Goal: Navigation & Orientation: Understand site structure

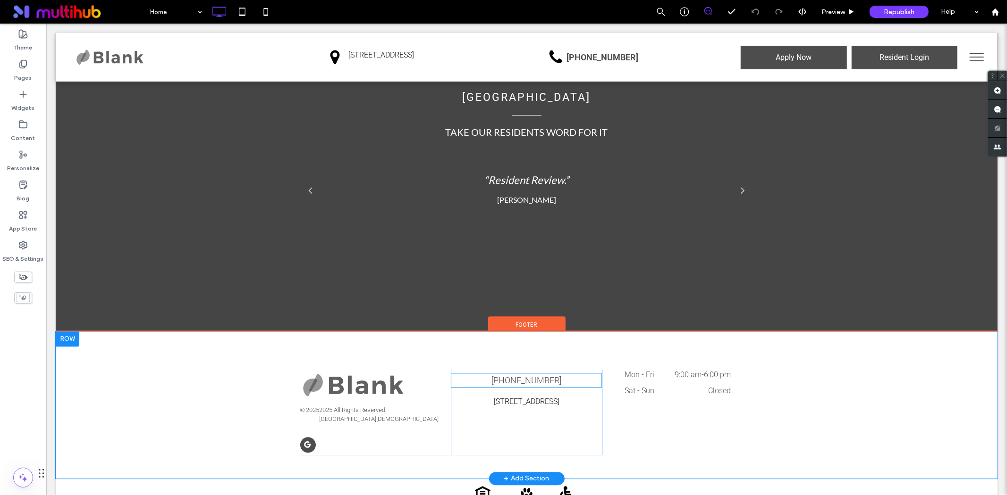
scroll to position [1954, 0]
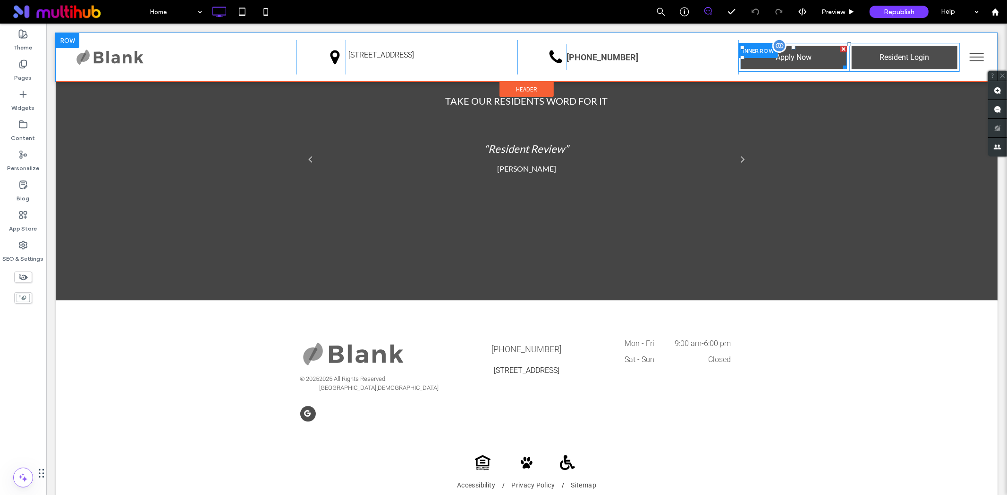
click at [795, 58] on span at bounding box center [793, 57] width 106 height 24
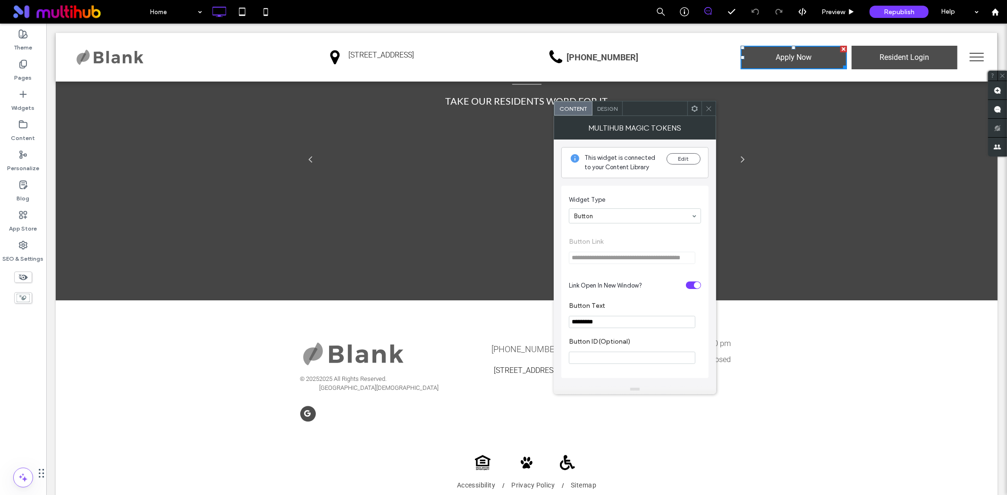
scroll to position [0, 0]
drag, startPoint x: 706, startPoint y: 105, endPoint x: 715, endPoint y: 102, distance: 9.4
click at [710, 105] on icon at bounding box center [708, 108] width 7 height 7
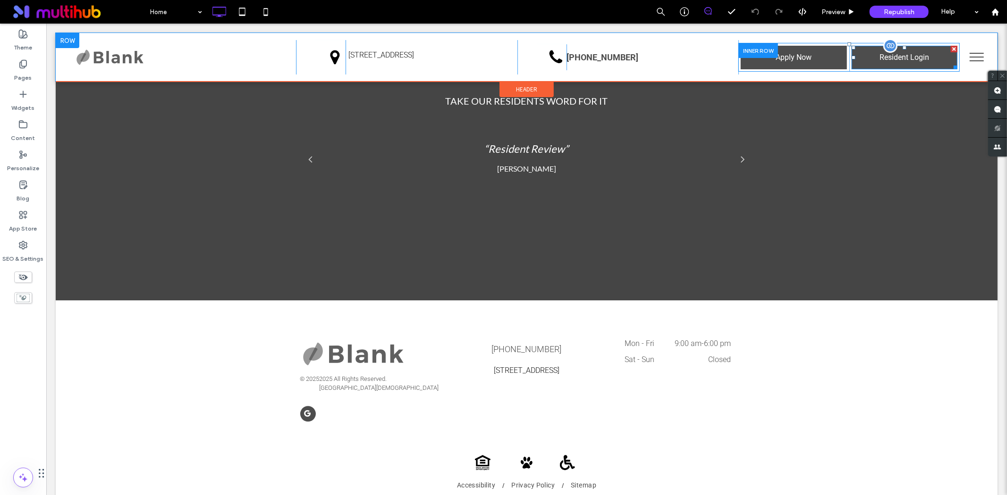
click at [867, 55] on span at bounding box center [904, 57] width 106 height 24
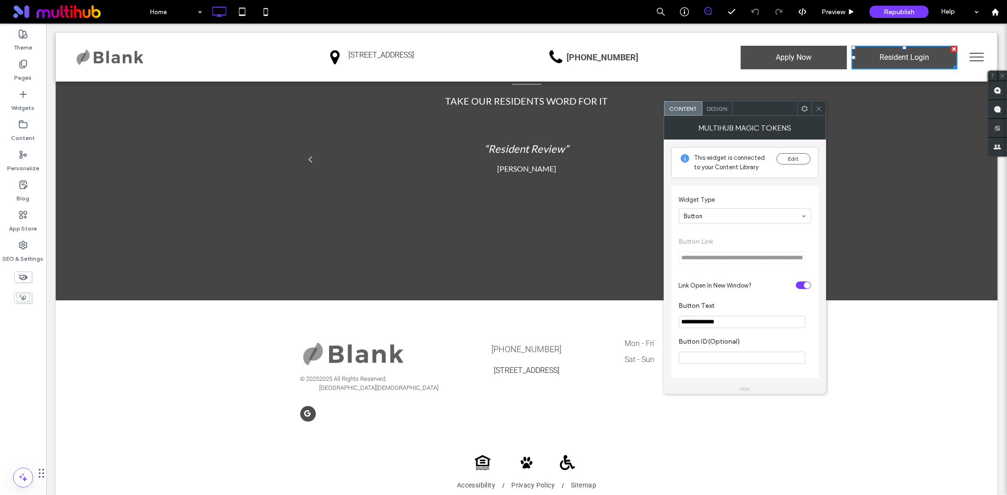
click at [815, 106] on icon at bounding box center [818, 108] width 7 height 7
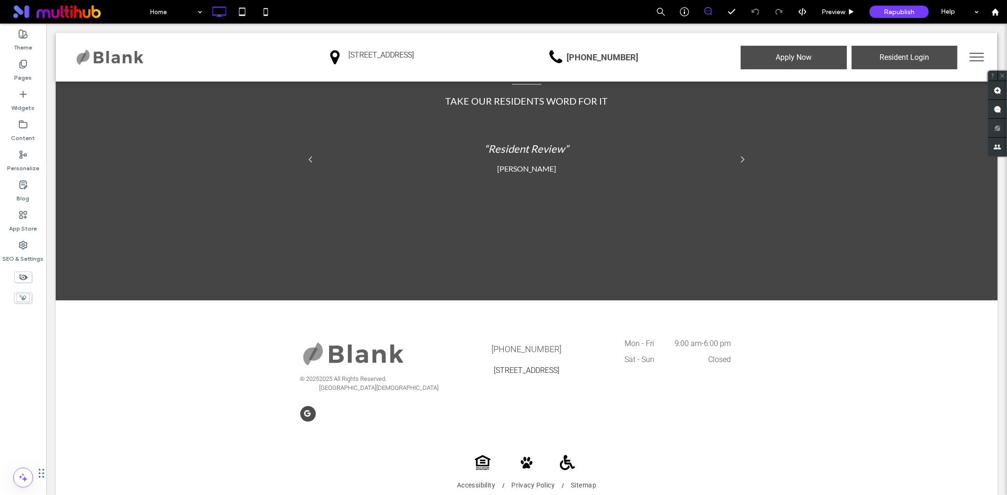
click at [964, 54] on button "menu" at bounding box center [976, 56] width 25 height 25
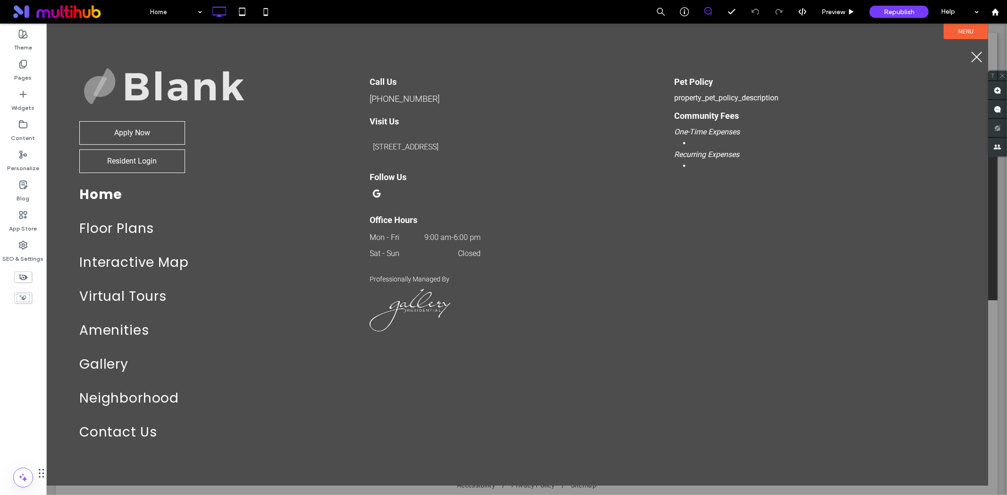
scroll to position [1948, 0]
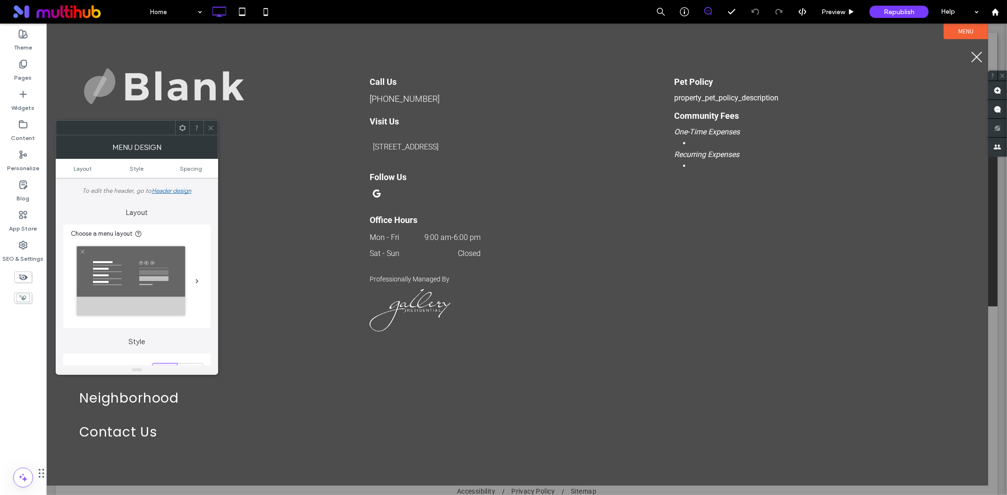
click at [210, 125] on icon at bounding box center [210, 128] width 7 height 7
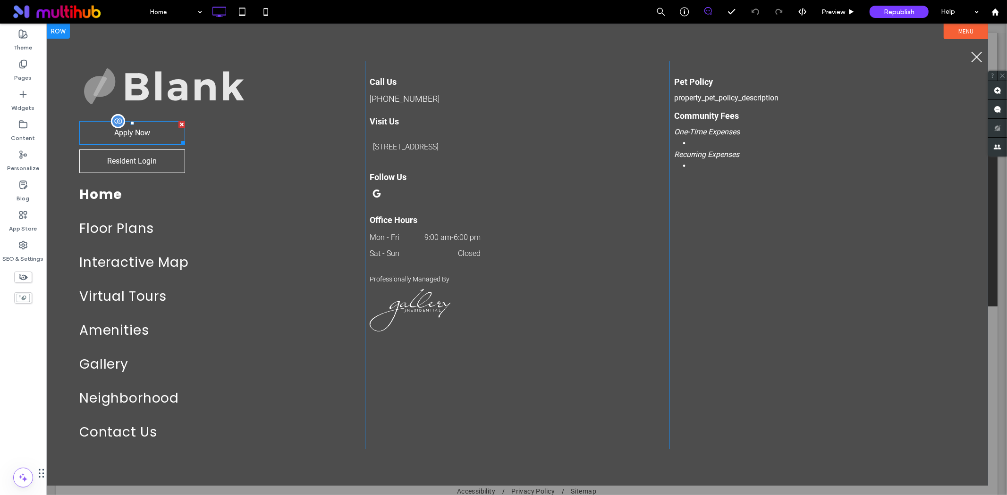
click at [158, 129] on span at bounding box center [132, 133] width 106 height 24
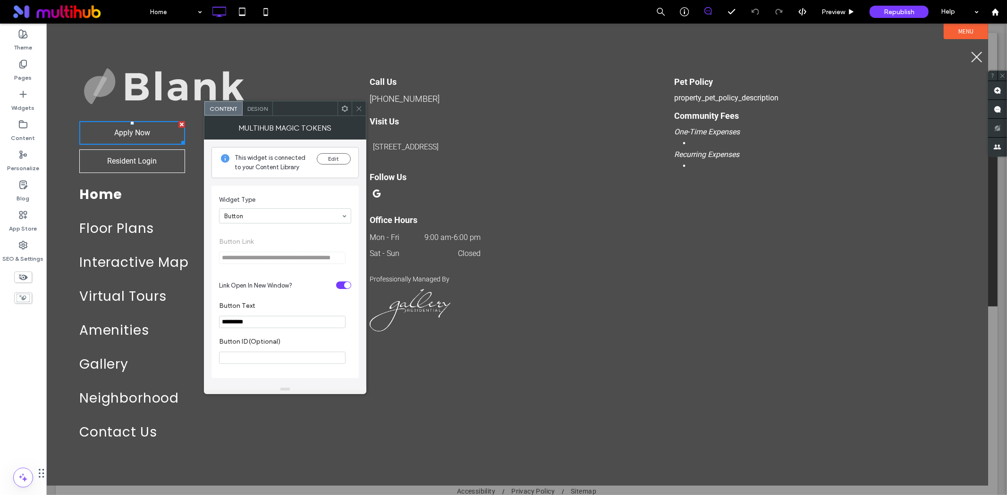
scroll to position [0, 0]
click at [354, 110] on div at bounding box center [359, 108] width 14 height 14
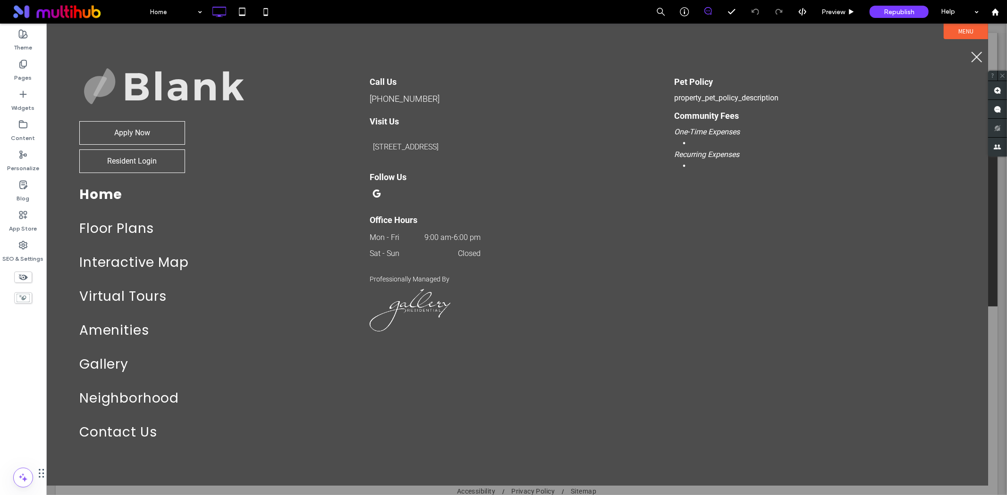
click at [973, 54] on span "menu" at bounding box center [976, 56] width 11 height 11
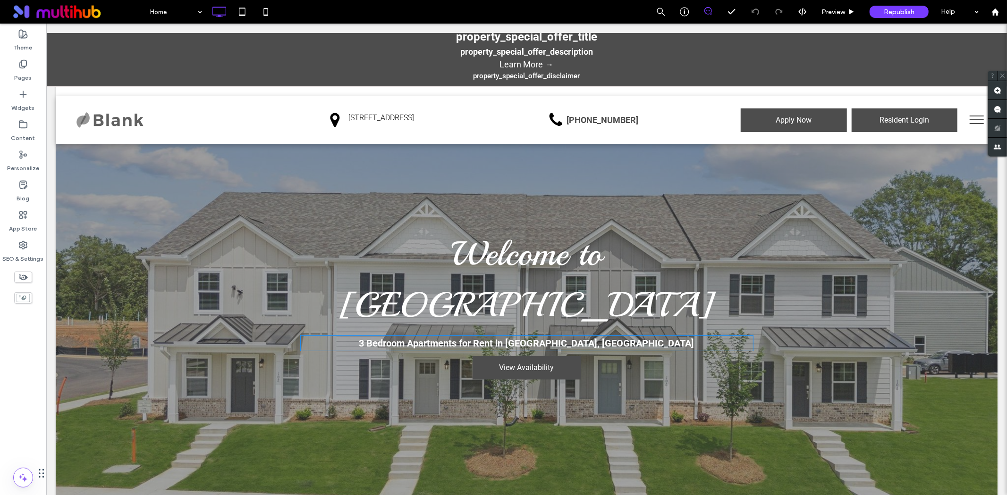
scroll to position [14, 0]
